Goal: Task Accomplishment & Management: Manage account settings

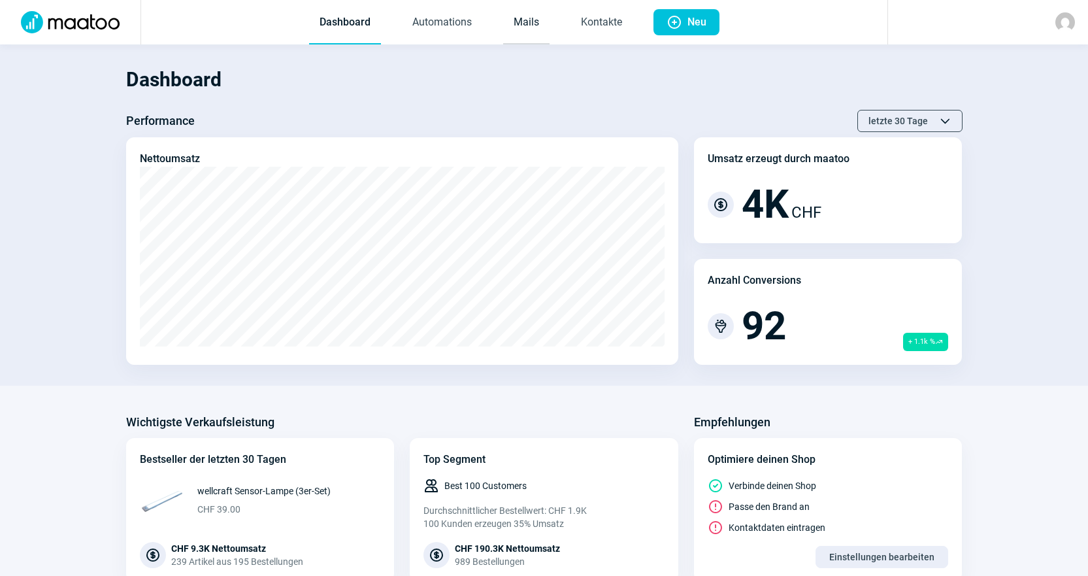
click at [516, 26] on link "Mails" at bounding box center [526, 22] width 46 height 43
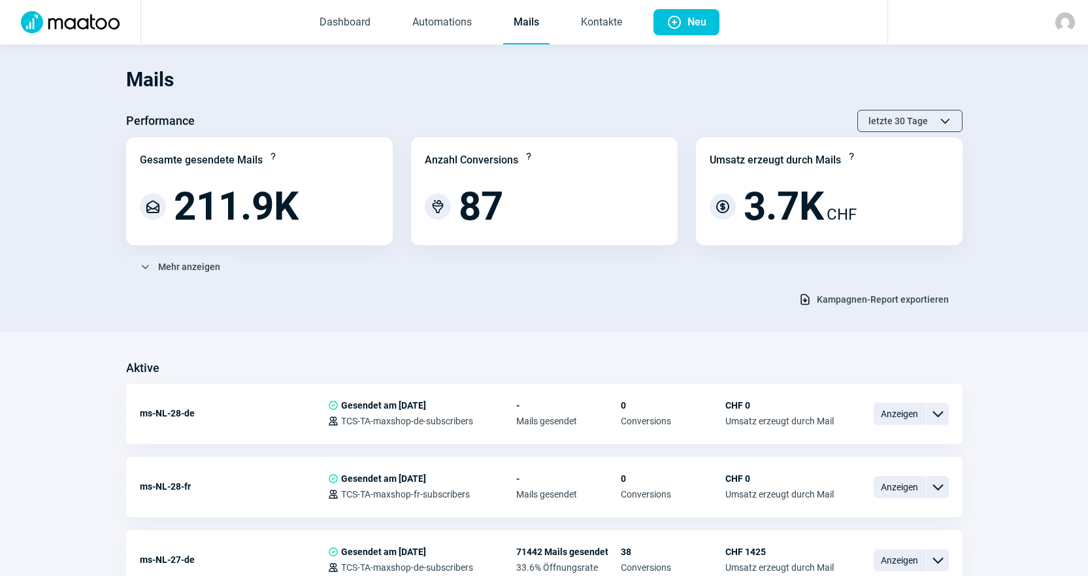
click at [531, 26] on link "Mails" at bounding box center [526, 22] width 46 height 43
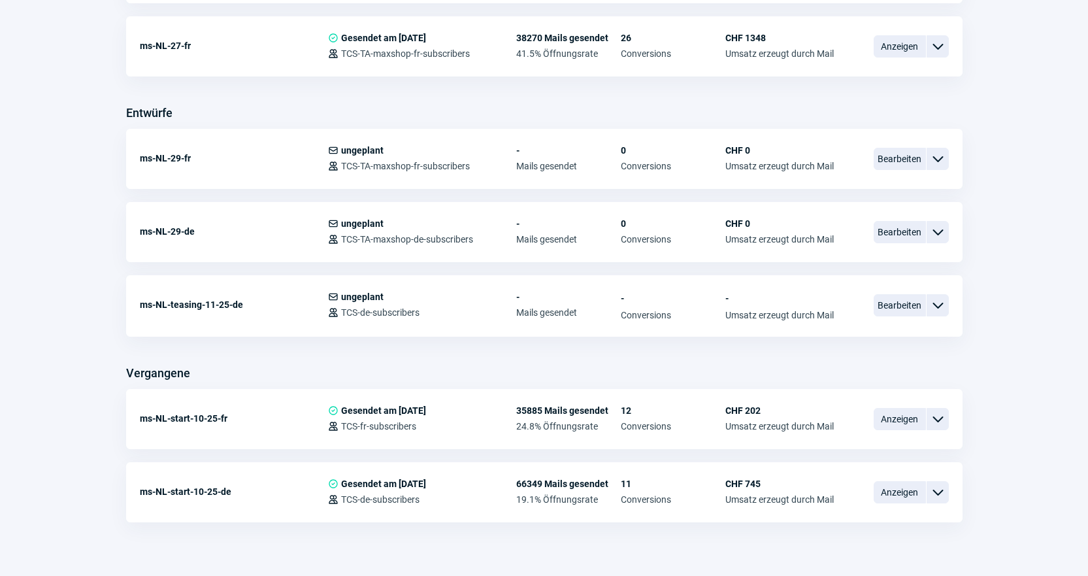
scroll to position [588, 0]
click at [912, 312] on span "Bearbeiten" at bounding box center [899, 304] width 52 height 22
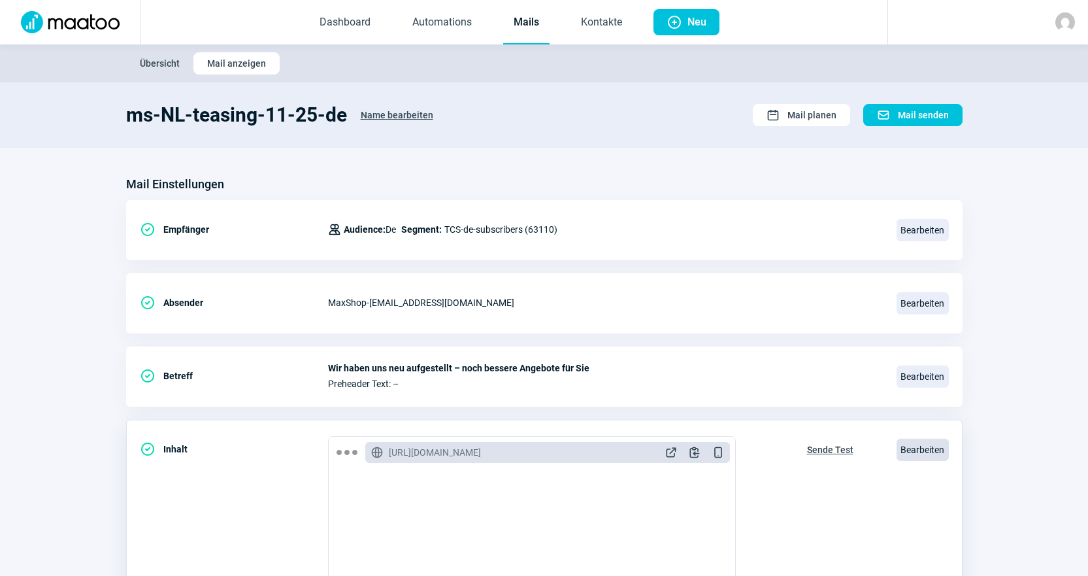
click at [913, 449] on span "Bearbeiten" at bounding box center [922, 449] width 52 height 22
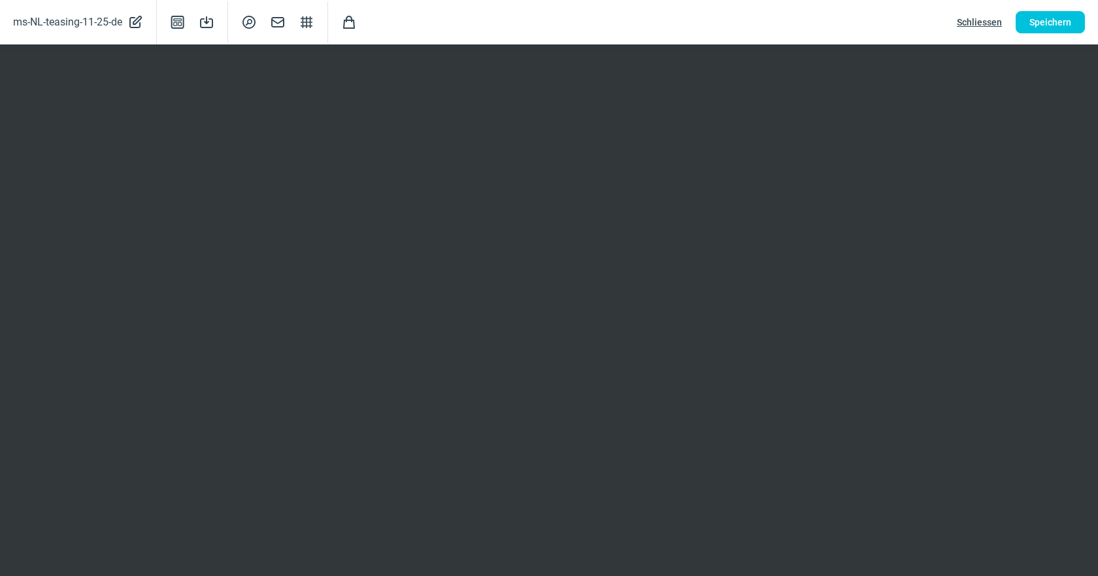
click at [963, 16] on span "Schliessen" at bounding box center [978, 22] width 45 height 21
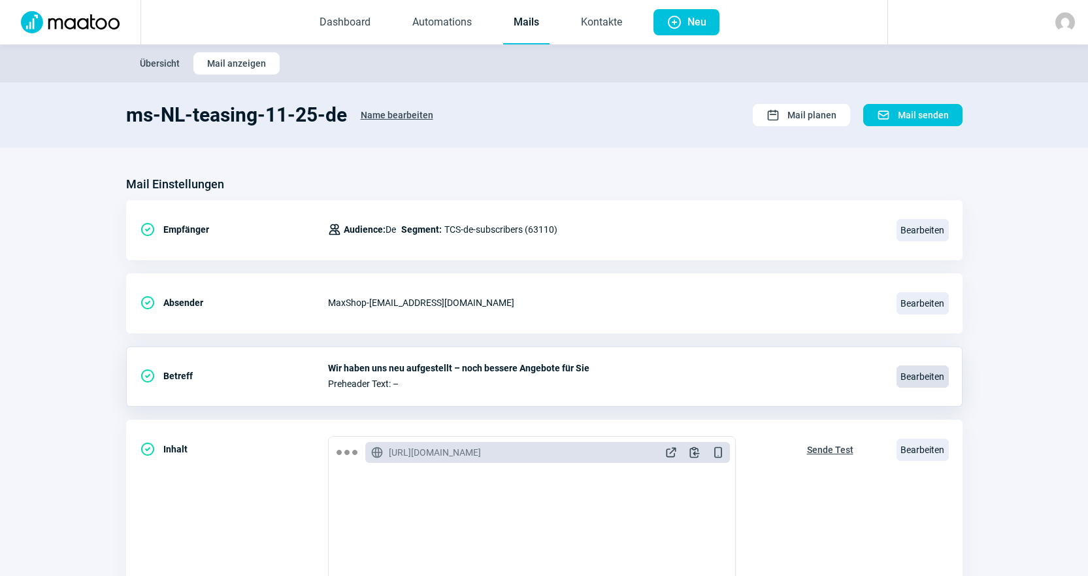
click at [919, 378] on span "Bearbeiten" at bounding box center [922, 376] width 52 height 22
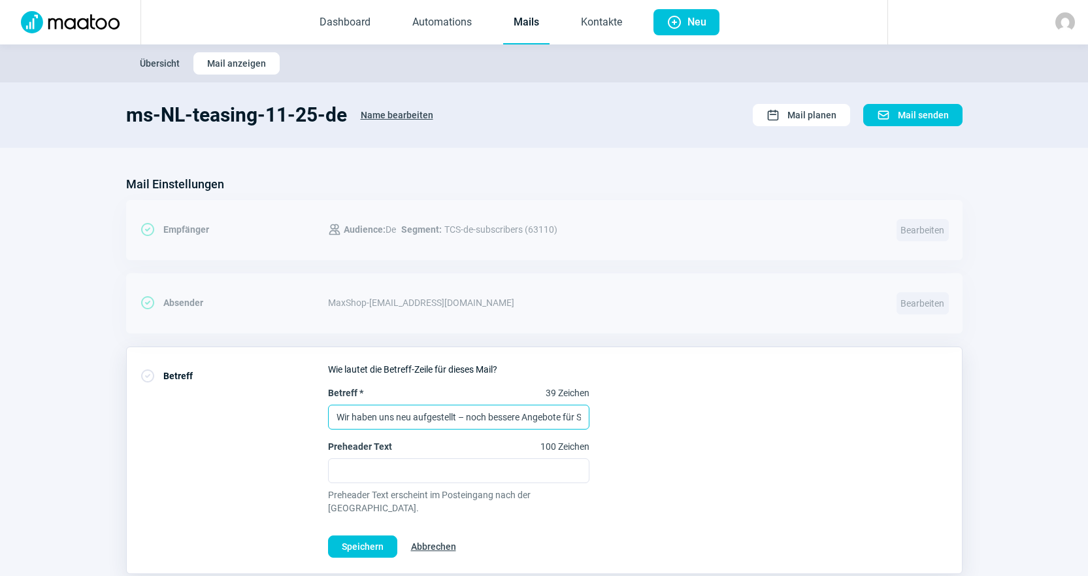
click at [525, 409] on input "Wir haben uns neu aufgestellt – noch bessere Angebote für Sie" at bounding box center [458, 416] width 261 height 25
paste input "Bald in Ihrem Briefkasten"
type input "Bald in Ihrem Briefkasten"
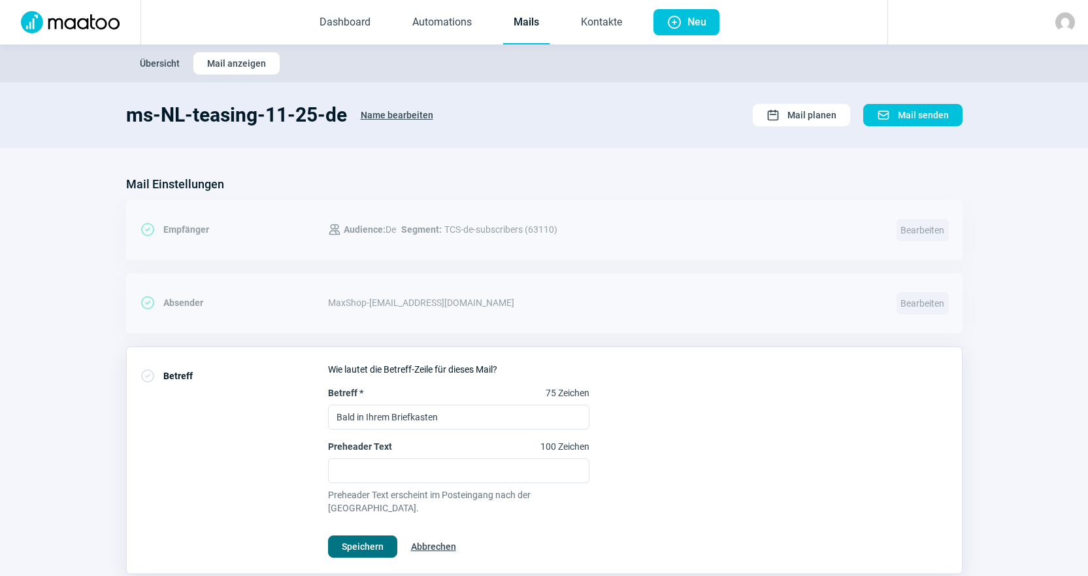
click at [382, 536] on span "Speichern" at bounding box center [363, 546] width 42 height 21
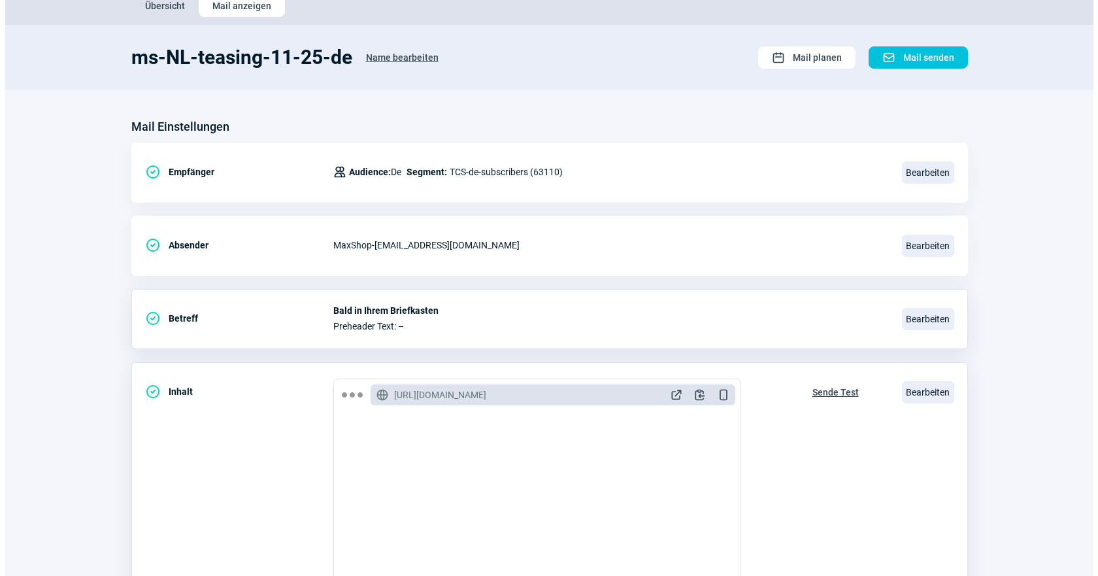
scroll to position [196, 0]
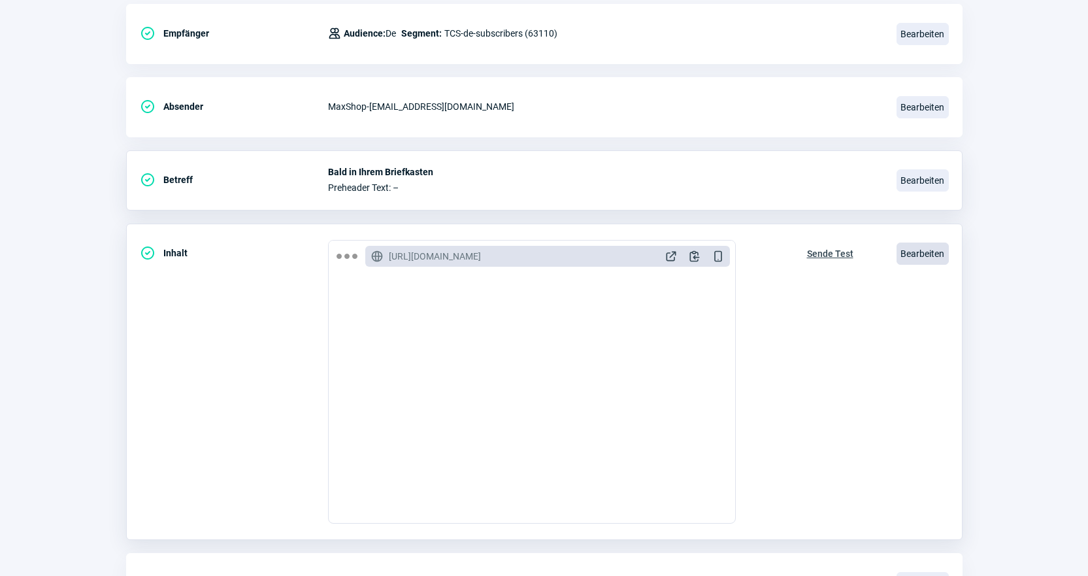
click at [937, 247] on span "Bearbeiten" at bounding box center [922, 253] width 52 height 22
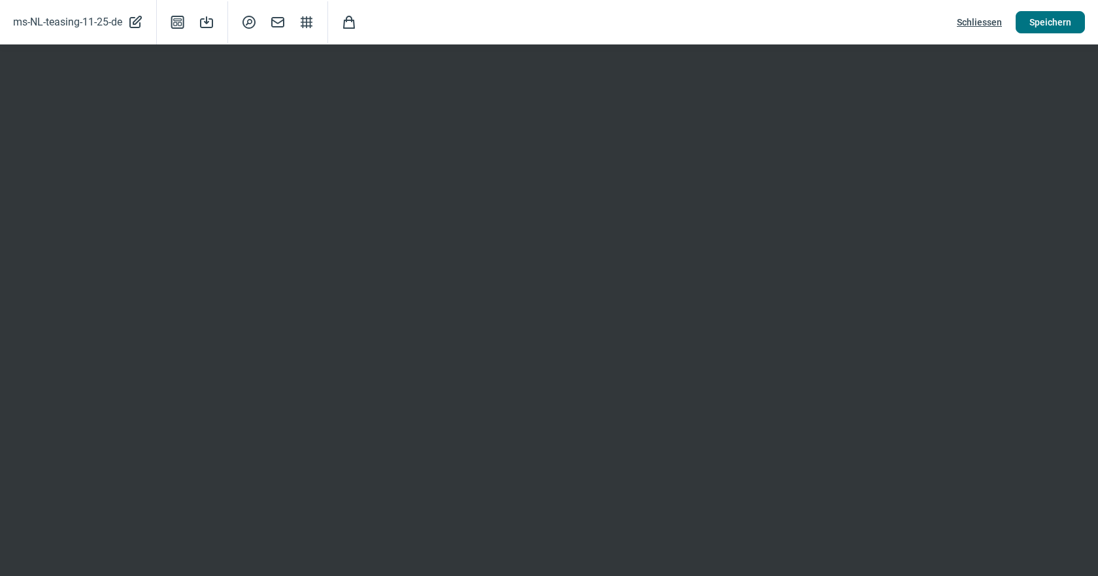
click at [1063, 13] on span "Speichern" at bounding box center [1050, 22] width 42 height 21
click at [986, 19] on span "Schliessen" at bounding box center [978, 22] width 45 height 21
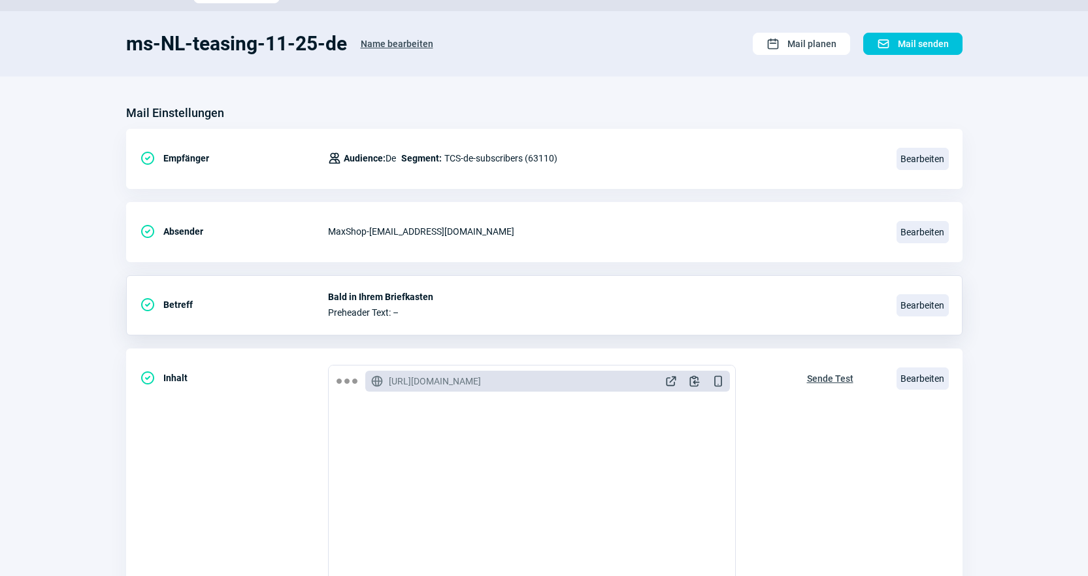
scroll to position [0, 0]
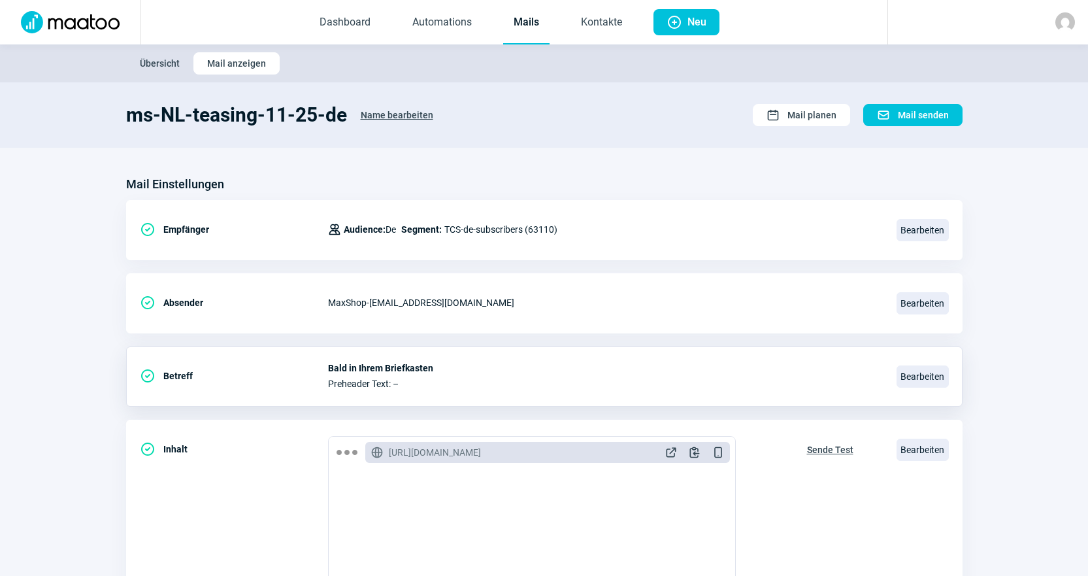
click at [532, 16] on link "Mails" at bounding box center [526, 22] width 46 height 43
